Goal: Complete application form

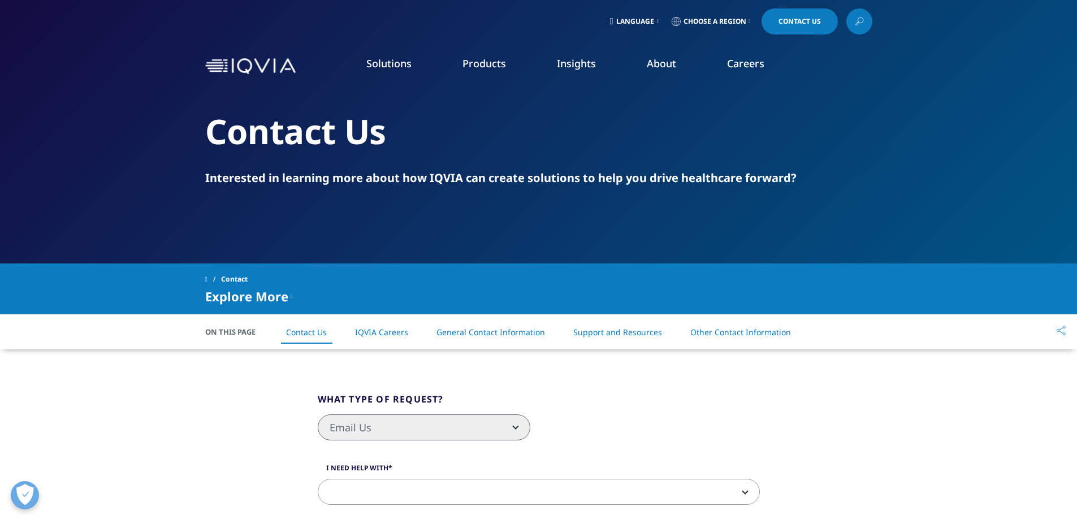
click at [115, 196] on li "Real World Evidence" at bounding box center [151, 204] width 206 height 21
click at [580, 320] on link "REAL WORLD EVIDENCE OVERVIEW" at bounding box center [638, 324] width 171 height 30
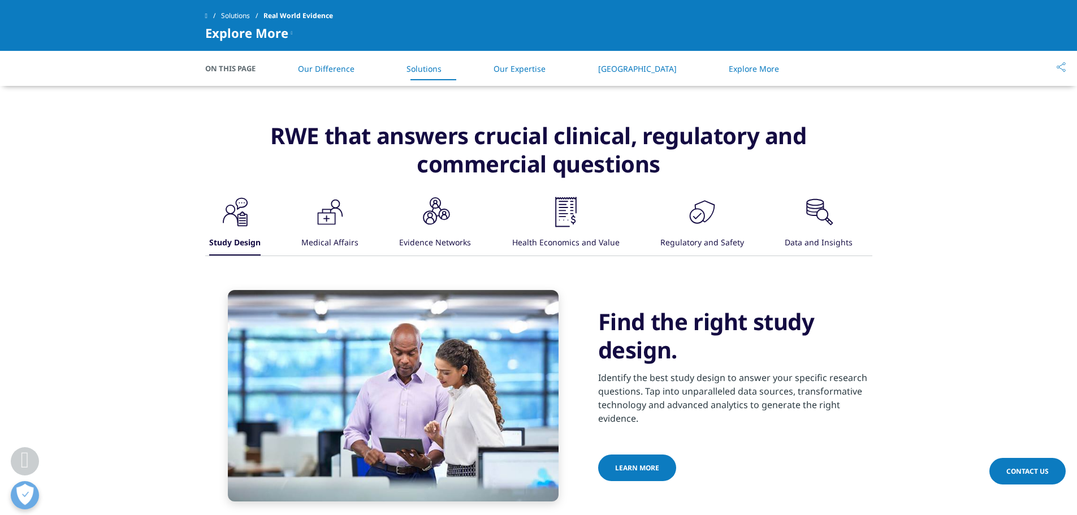
scroll to position [735, 0]
click at [252, 216] on icon ".cls-1{fill:#231f20;}" at bounding box center [235, 211] width 34 height 34
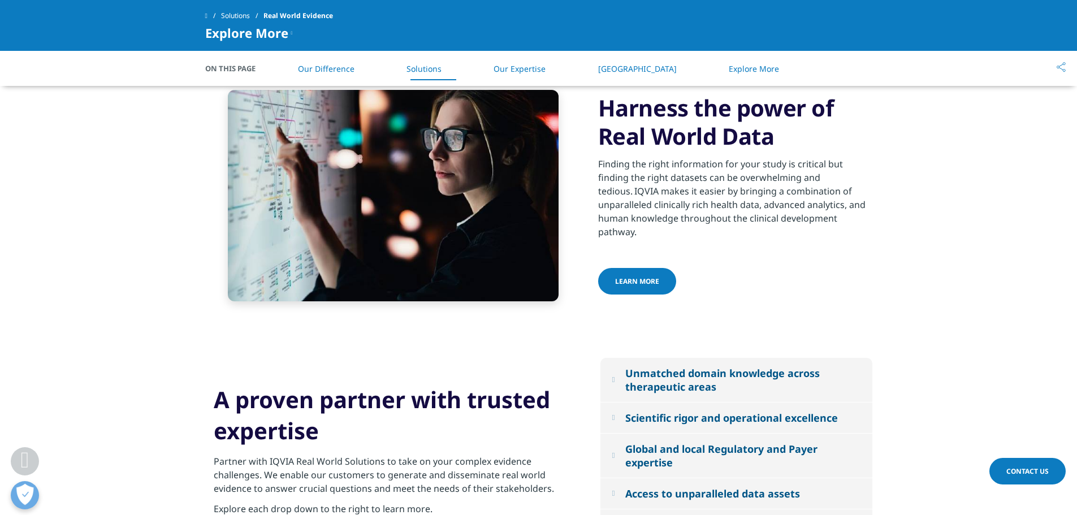
scroll to position [961, 0]
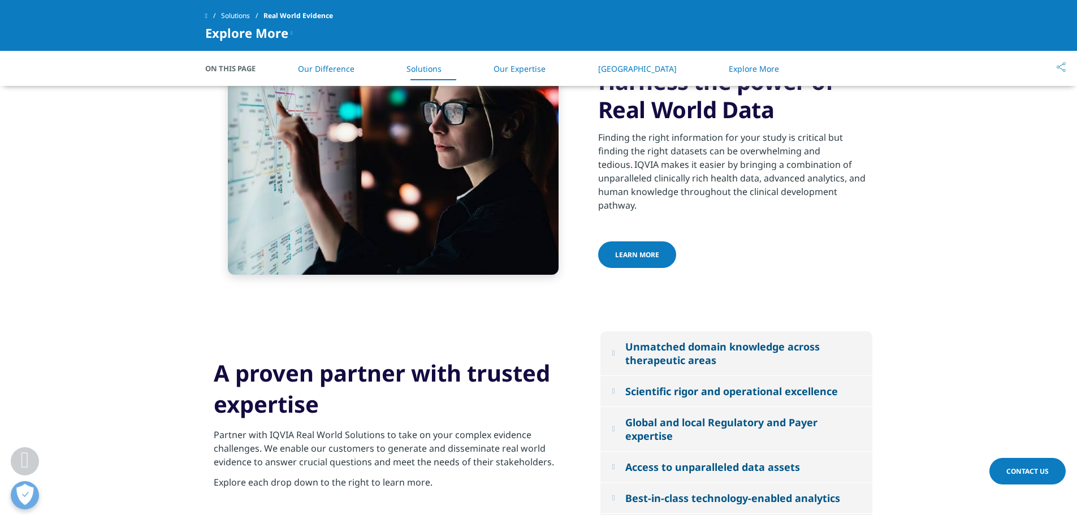
click at [650, 251] on span "Learn more" at bounding box center [637, 255] width 44 height 10
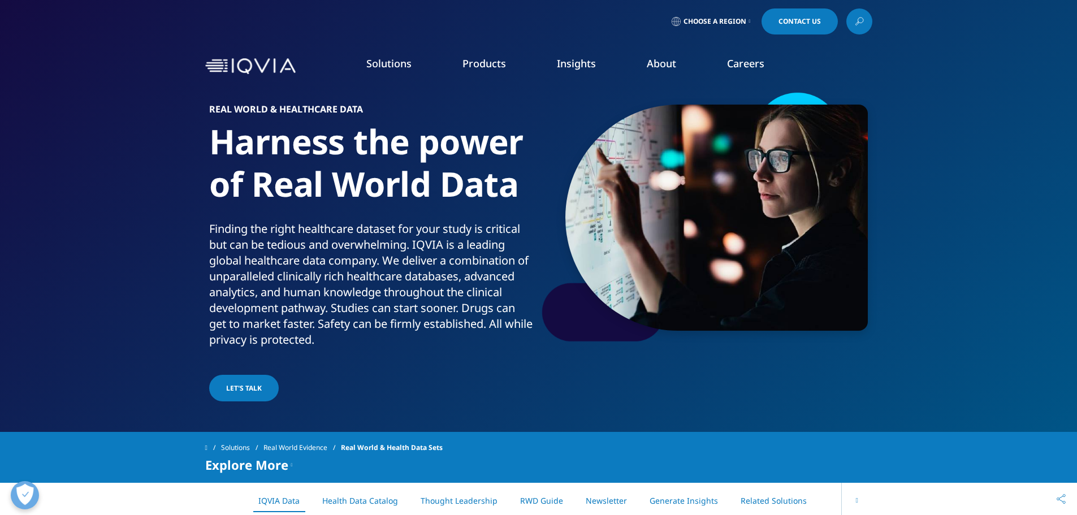
click at [697, 287] on link "Market Access Insights" at bounding box center [731, 288] width 195 height 12
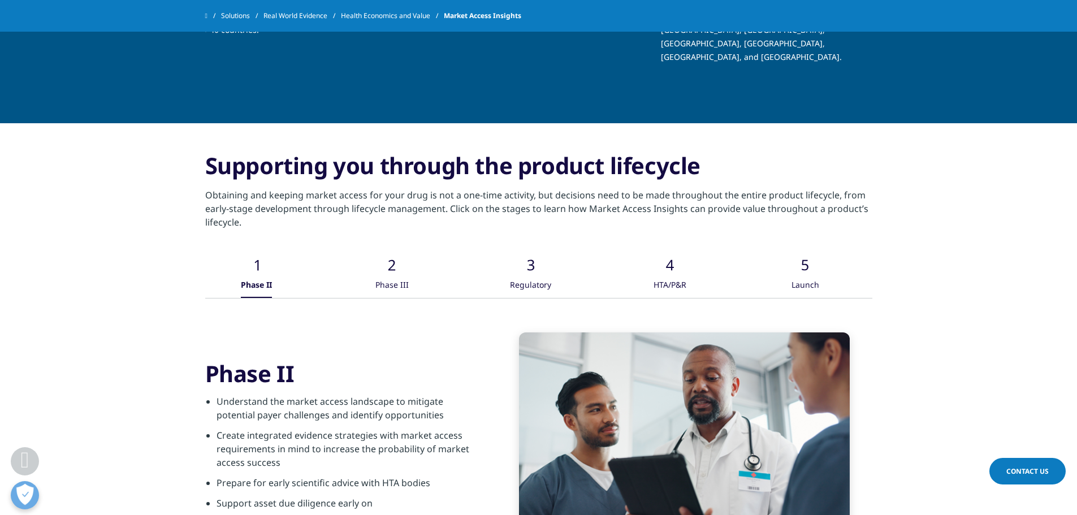
scroll to position [1752, 0]
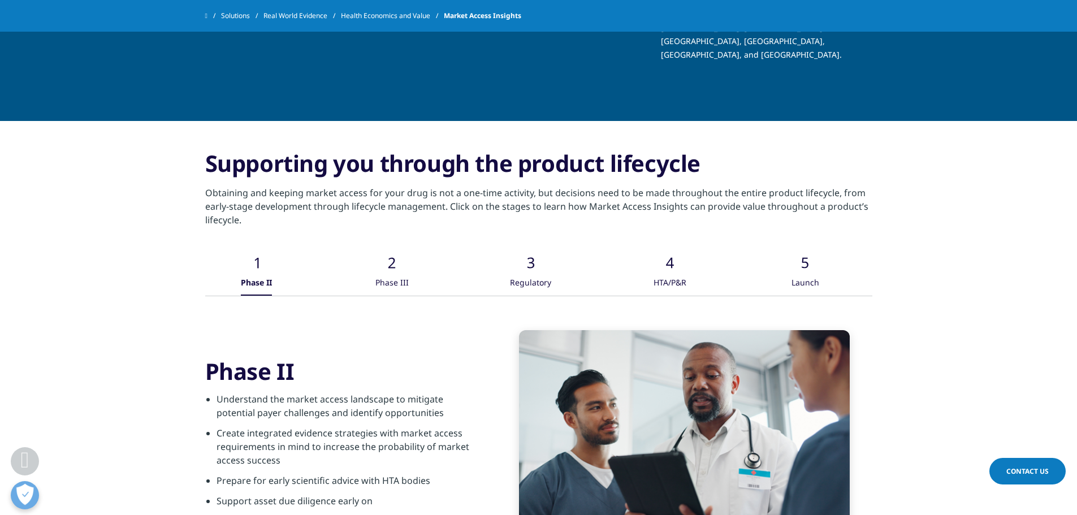
click at [394, 271] on div "Phase III" at bounding box center [391, 283] width 33 height 24
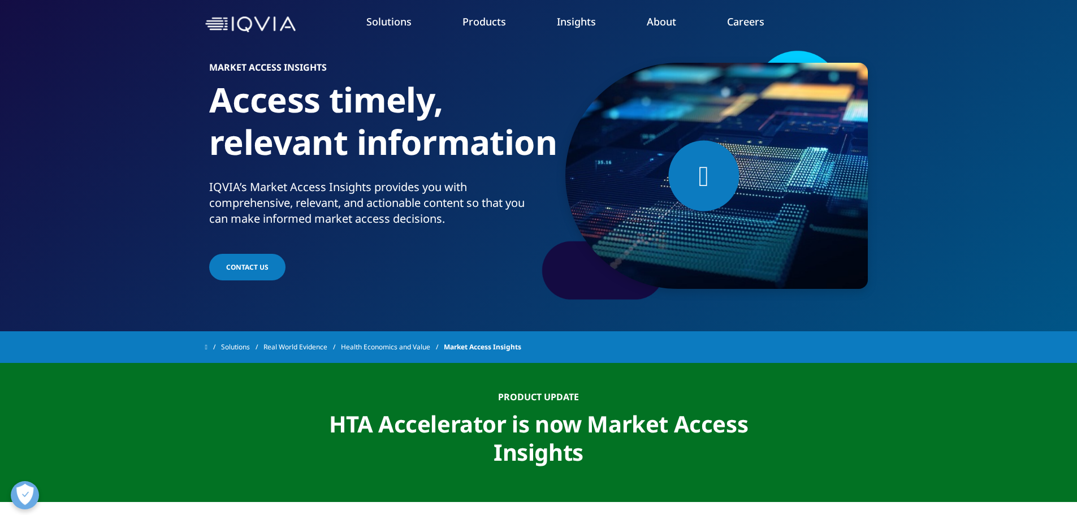
scroll to position [0, 0]
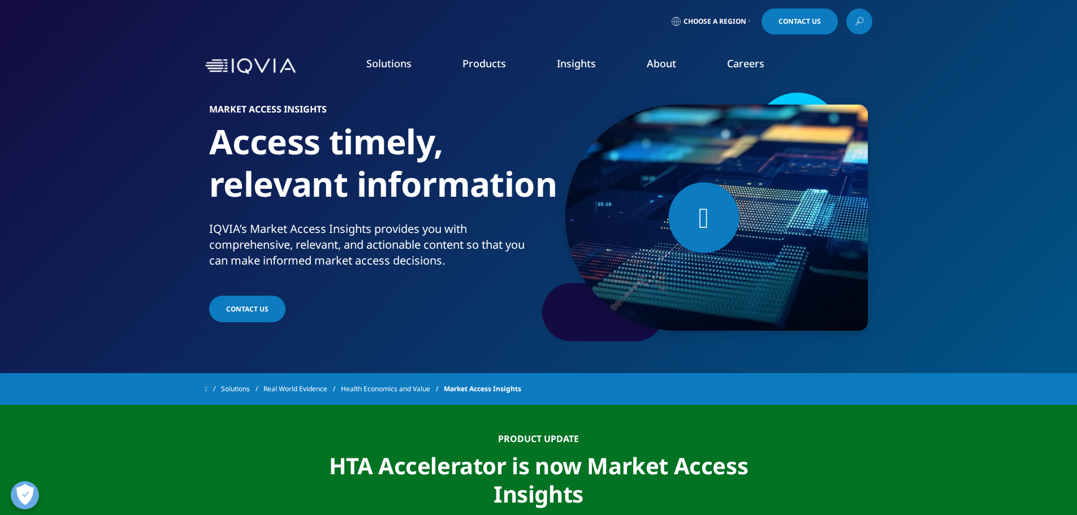
click at [140, 202] on icon "Primary" at bounding box center [142, 204] width 4 height 7
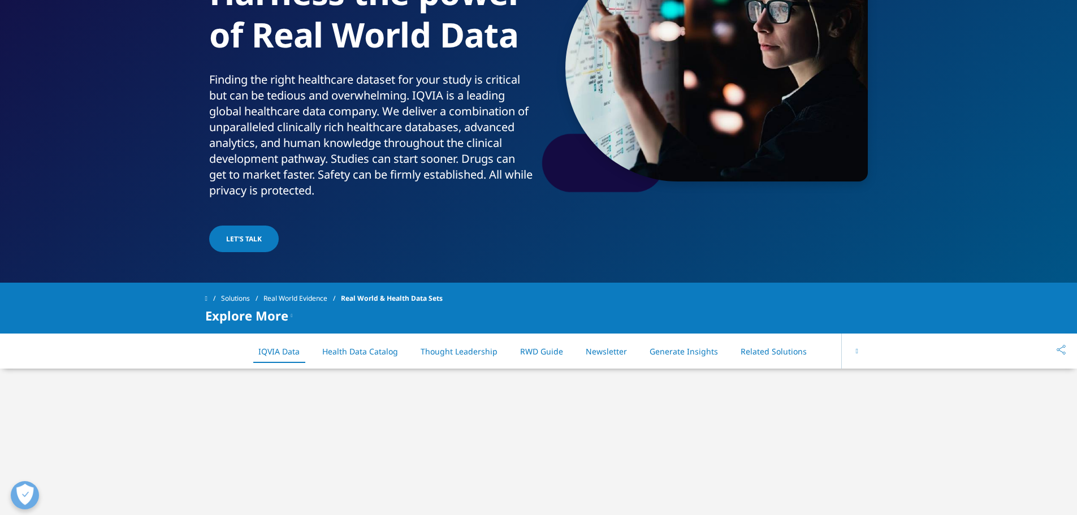
scroll to position [170, 0]
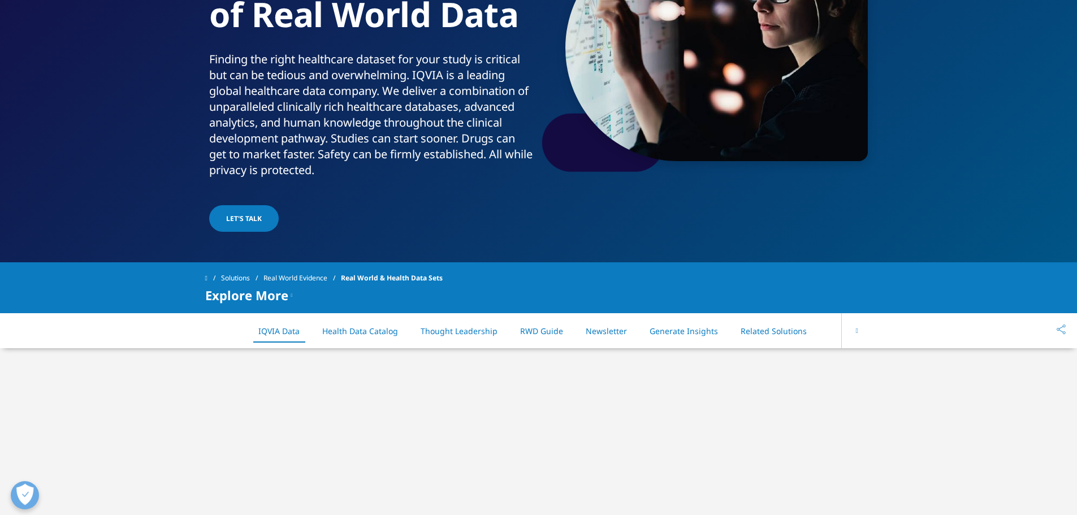
click at [235, 210] on link "Let's Talk" at bounding box center [244, 218] width 70 height 27
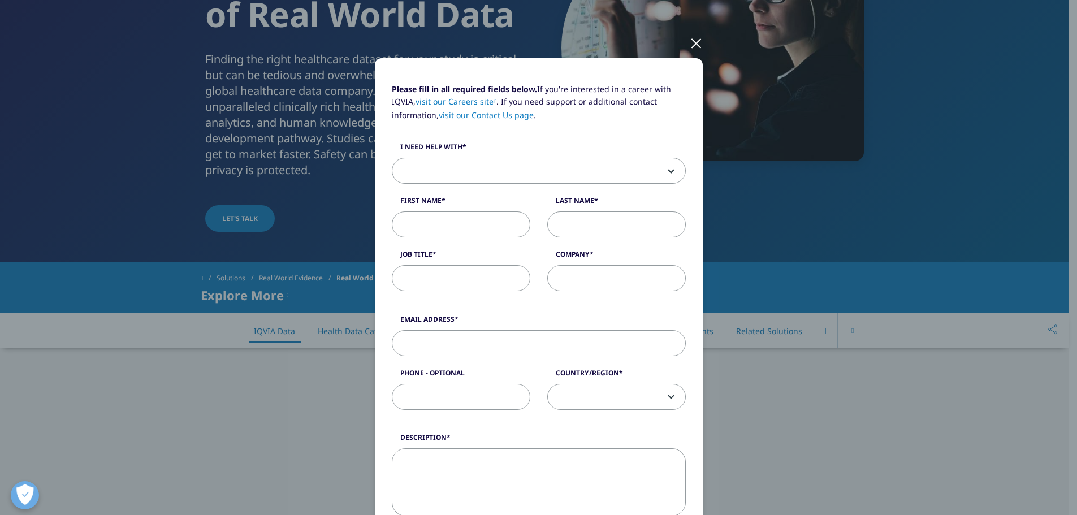
scroll to position [113, 0]
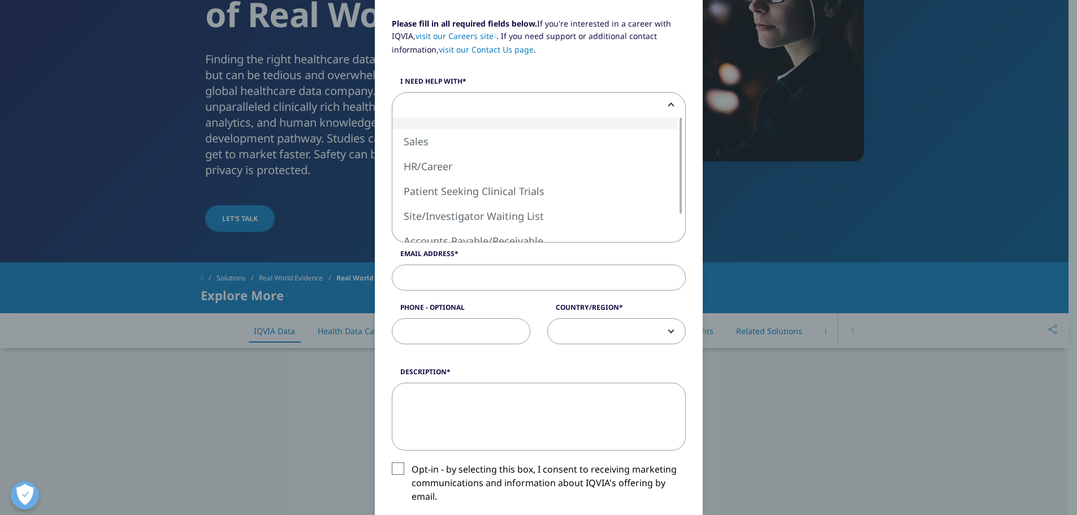
click at [570, 105] on span at bounding box center [538, 106] width 293 height 26
select select "Sales"
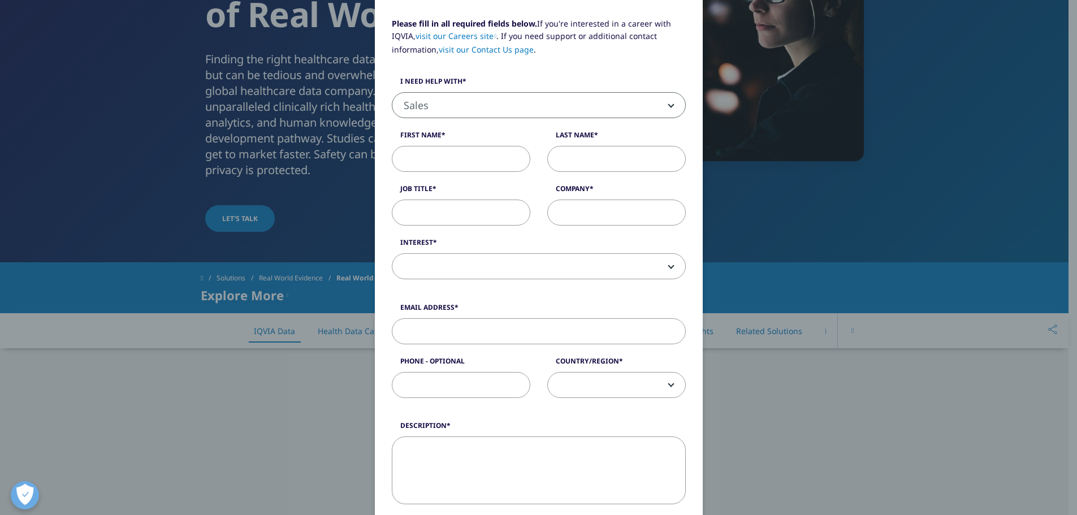
click at [487, 163] on input "First Name" at bounding box center [461, 159] width 138 height 26
type input "[PERSON_NAME]"
type input "Pan"
type input "BD manager"
type input "ImmunAbs"
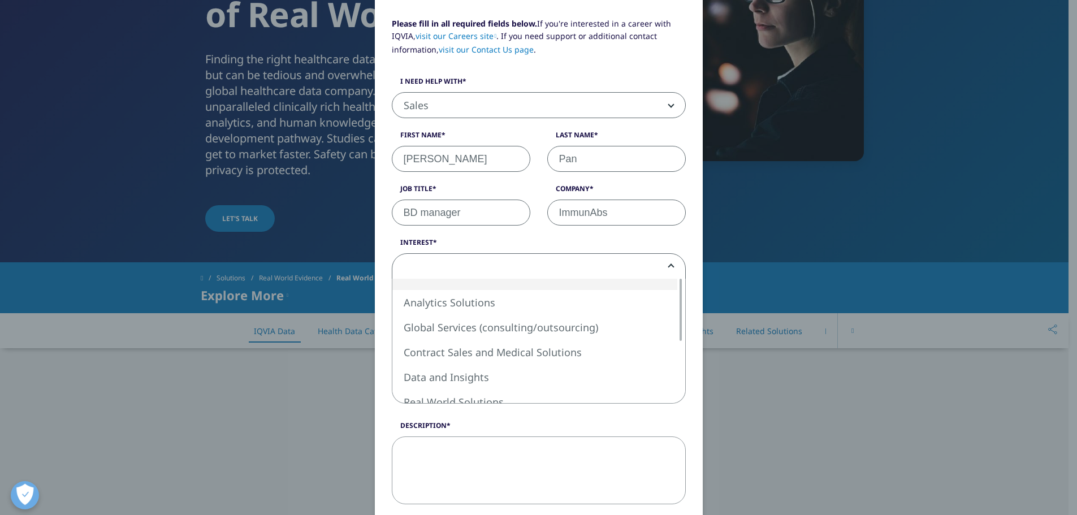
click at [466, 260] on span at bounding box center [538, 267] width 293 height 26
select select "Data and Insights"
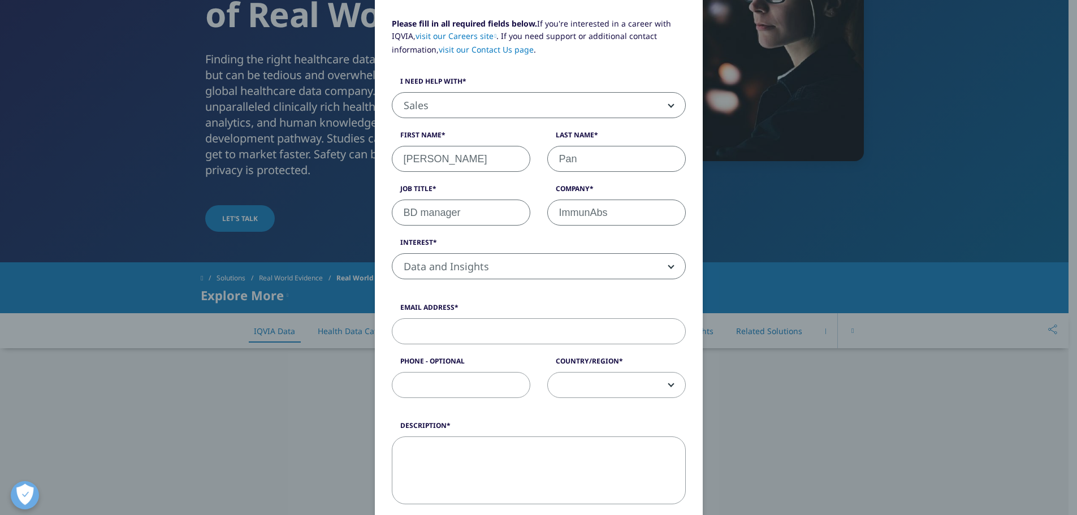
click at [526, 330] on input "Email Address" at bounding box center [539, 331] width 294 height 26
type input "[PERSON_NAME][EMAIL_ADDRESS][DOMAIN_NAME]"
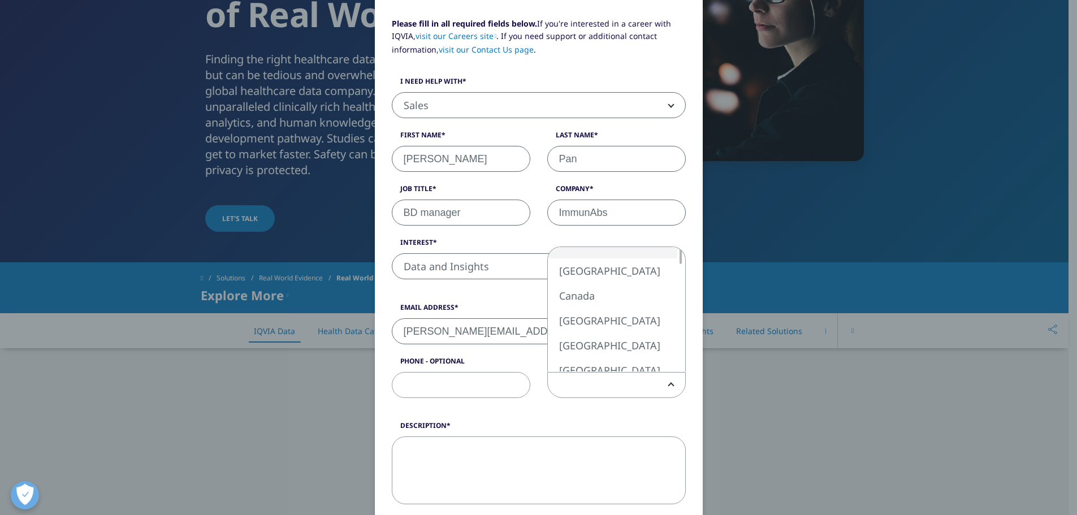
click at [608, 381] on span at bounding box center [616, 385] width 137 height 26
select select "[GEOGRAPHIC_DATA]"
click at [508, 450] on textarea "Description" at bounding box center [539, 470] width 294 height 68
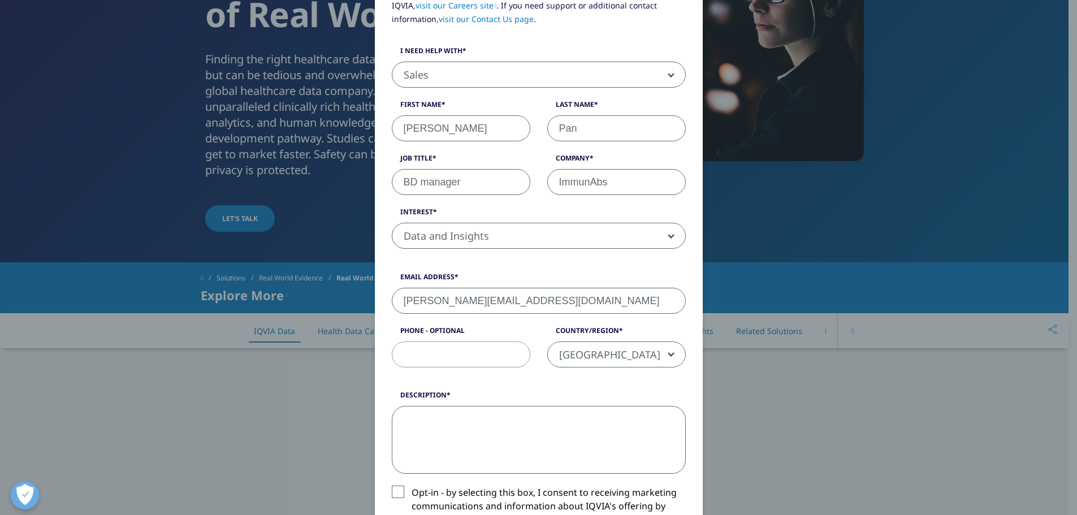
scroll to position [226, 0]
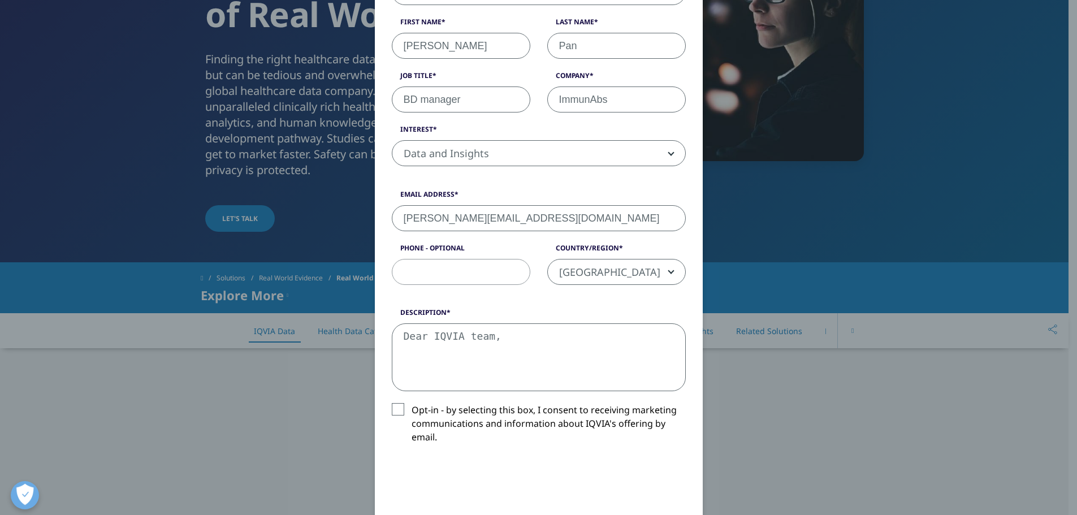
paste textarea "I am the BD Manager at a South Korean biotech company specializing in antibody …"
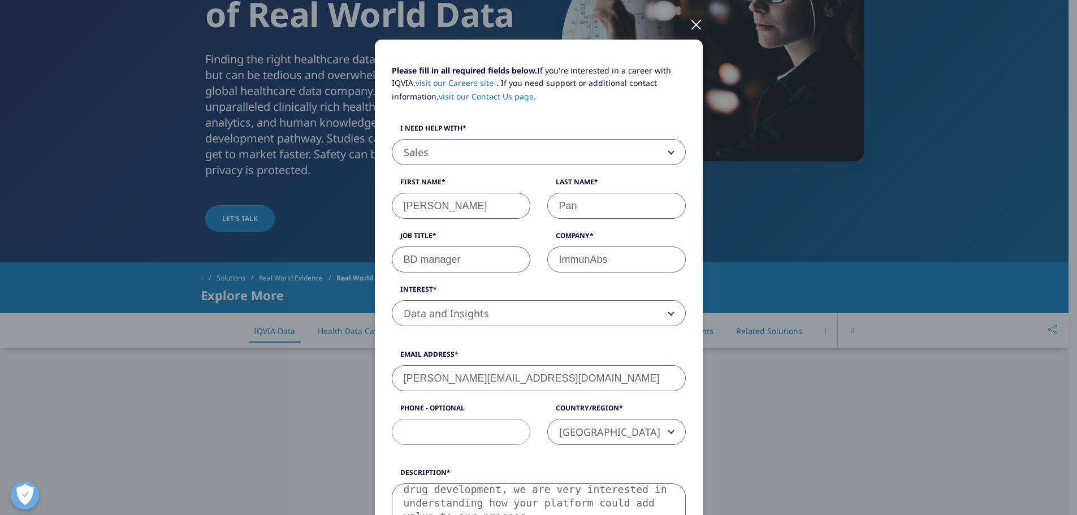
scroll to position [170, 0]
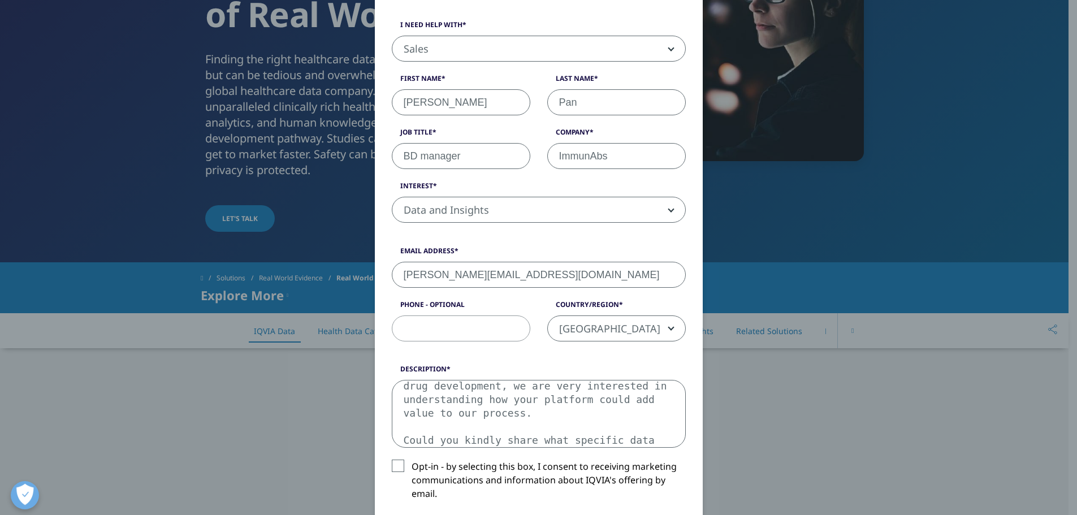
click at [544, 441] on textarea "Dear IQVIA team, I am the BD Manager at a South Korean biotech company speciali…" at bounding box center [539, 414] width 294 height 68
drag, startPoint x: 555, startPoint y: 442, endPoint x: 500, endPoint y: 441, distance: 55.4
click at [500, 441] on textarea "Dear IQVIA team, I am the BD Manager at a South Korean biotech company speciali…" at bounding box center [539, 414] width 294 height 68
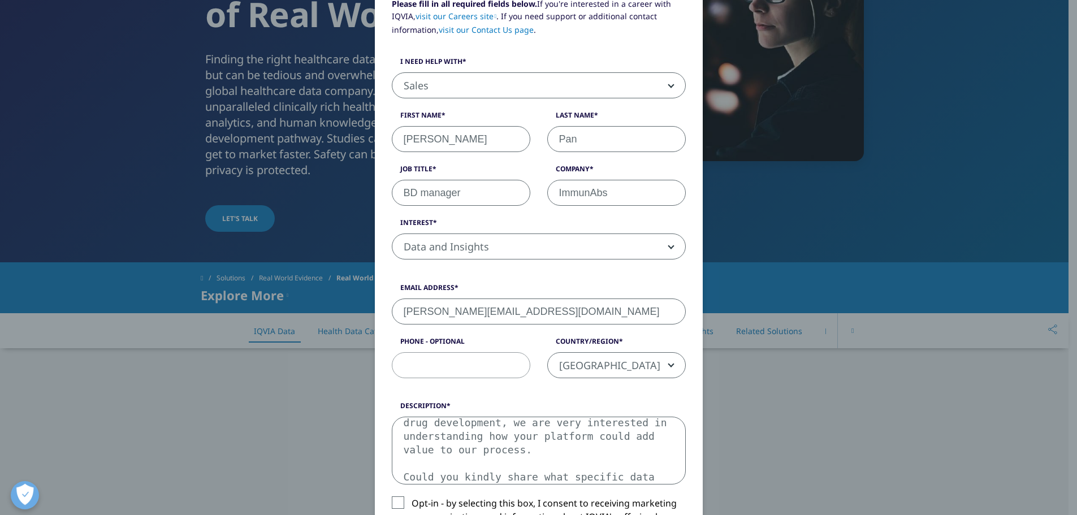
scroll to position [113, 0]
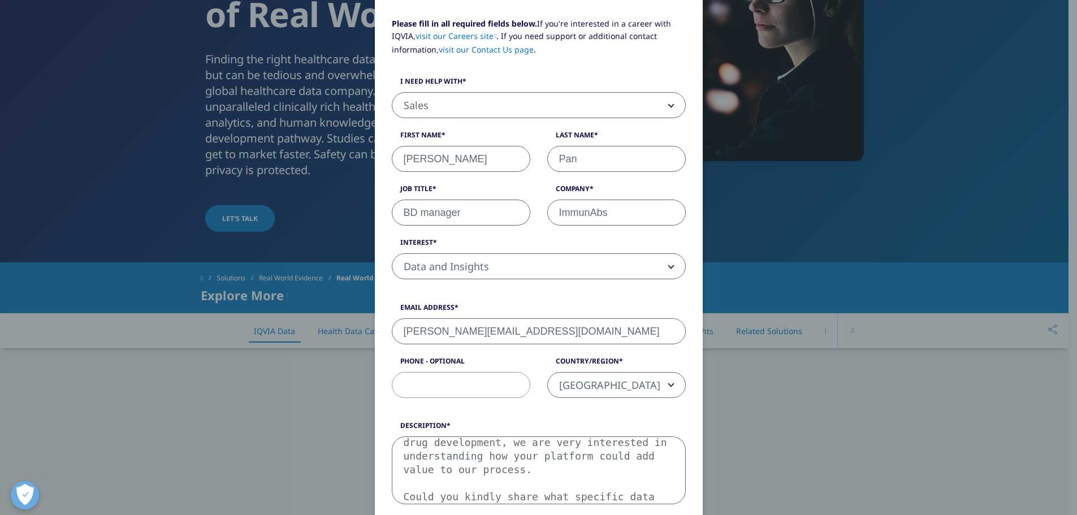
drag, startPoint x: 501, startPoint y: 453, endPoint x: 501, endPoint y: 405, distance: 48.0
click at [501, 405] on form "Please fill in all required fields below. If you're interested in a career with…" at bounding box center [539, 379] width 294 height 722
drag, startPoint x: 593, startPoint y: 464, endPoint x: 584, endPoint y: 454, distance: 12.8
click at [591, 463] on textarea "Dear IQVIA team, I am the BD Manager at a South Korean biotech company speciali…" at bounding box center [539, 470] width 294 height 68
click at [584, 454] on textarea "Dear IQVIA team, I am the BD Manager at a South Korean biotech company speciali…" at bounding box center [539, 470] width 294 height 68
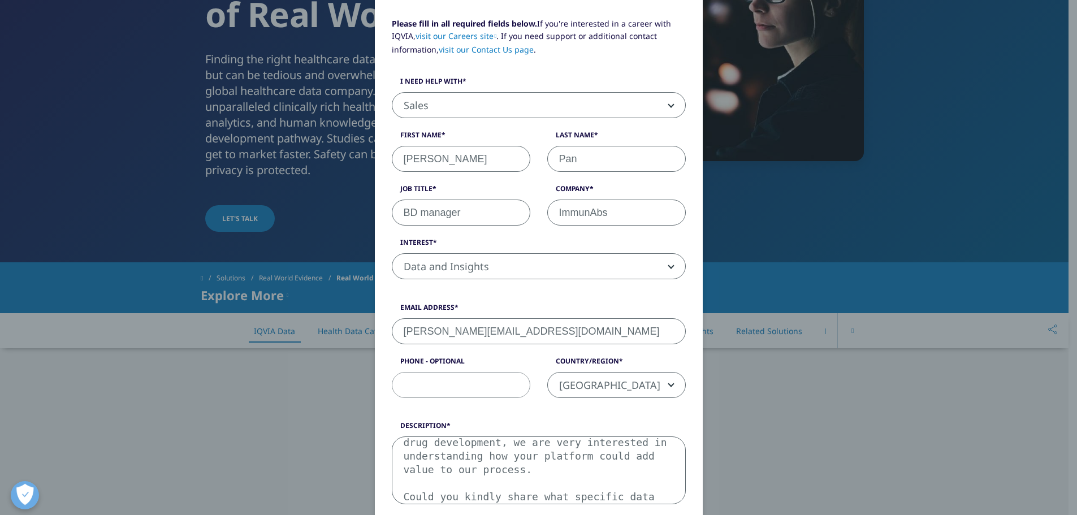
drag, startPoint x: 543, startPoint y: 443, endPoint x: 530, endPoint y: 426, distance: 21.5
click at [530, 426] on div "Description Dear IQVIA team, I am the BD Manager at a South Korean biotech comp…" at bounding box center [538, 462] width 311 height 84
click at [540, 469] on textarea "Dear IQVIA team, I am the BD Manager at a South Korean biotech company speciali…" at bounding box center [539, 470] width 294 height 68
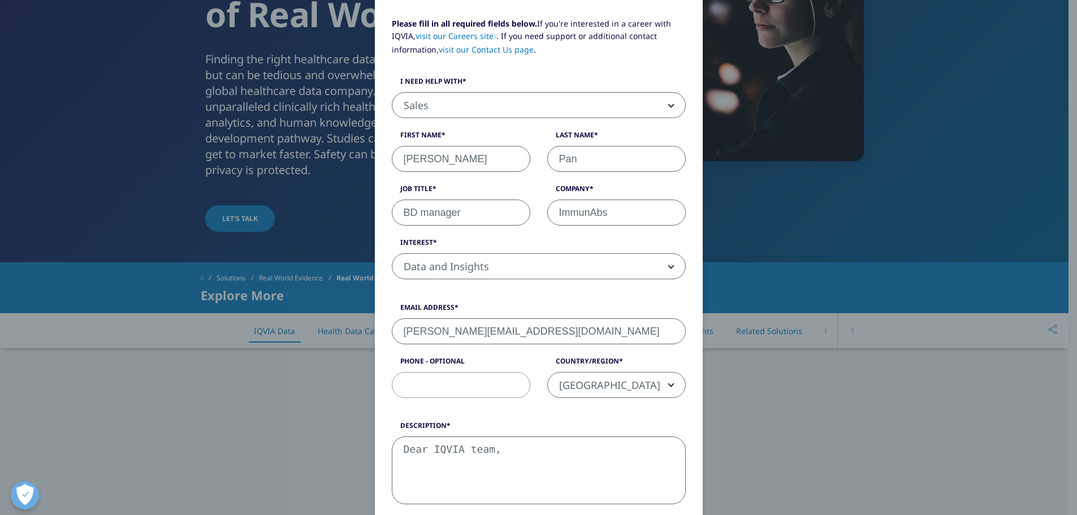
scroll to position [0, 0]
click at [476, 472] on textarea "Dear IQVIA team," at bounding box center [539, 470] width 294 height 68
paste textarea "I am the BD Manager at a South Korean biotech company specializing in antibody …"
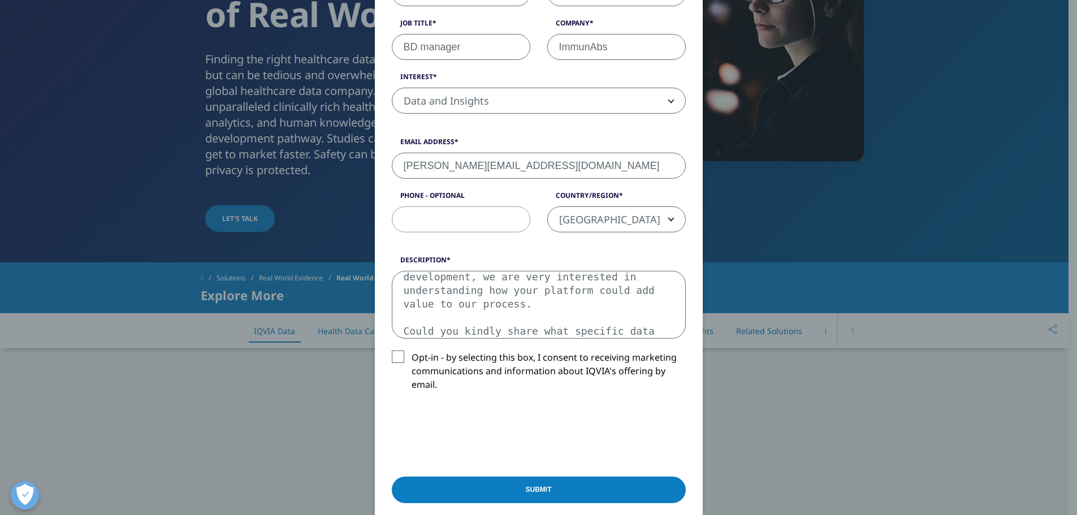
scroll to position [283, 0]
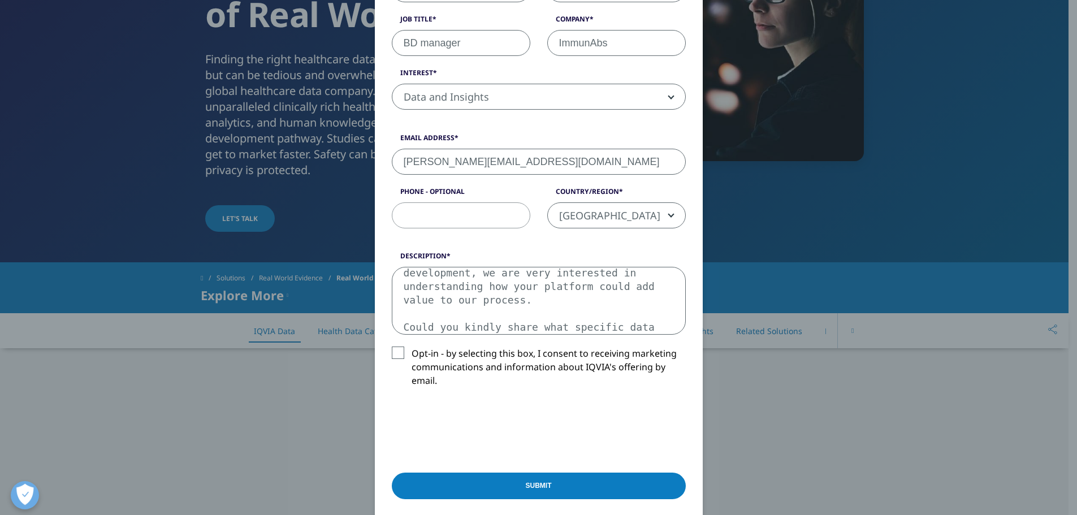
type textarea "Dear IQVIA team, I am the BD Manager at a South Korean biotech company speciali…"
click at [589, 488] on input "Submit" at bounding box center [539, 485] width 294 height 27
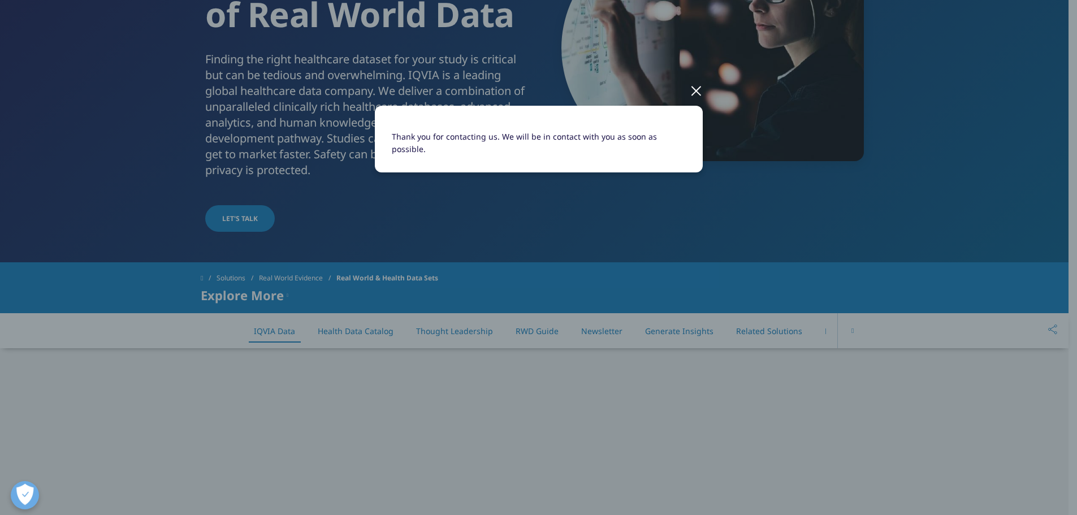
click at [699, 91] on div at bounding box center [695, 90] width 13 height 31
